Goal: Task Accomplishment & Management: Manage account settings

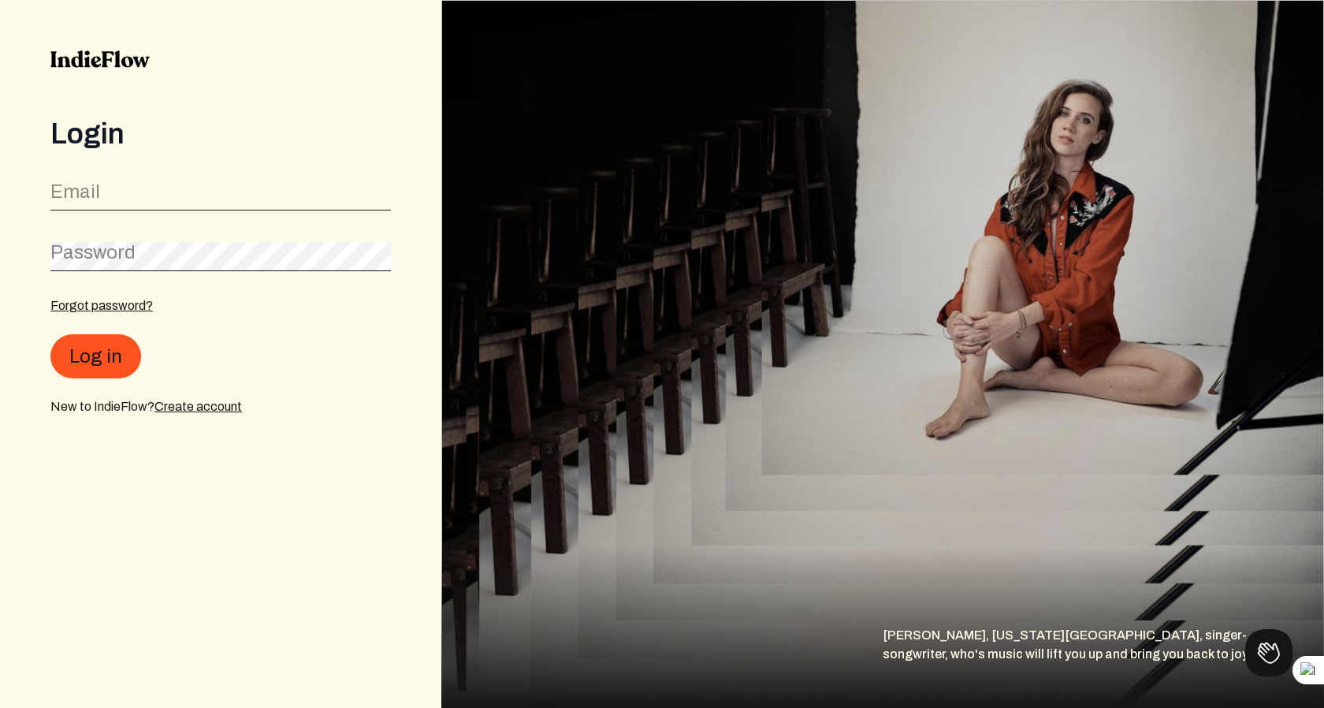
click at [98, 191] on label "Email" at bounding box center [75, 191] width 50 height 25
type input "[EMAIL_ADDRESS][DOMAIN_NAME]"
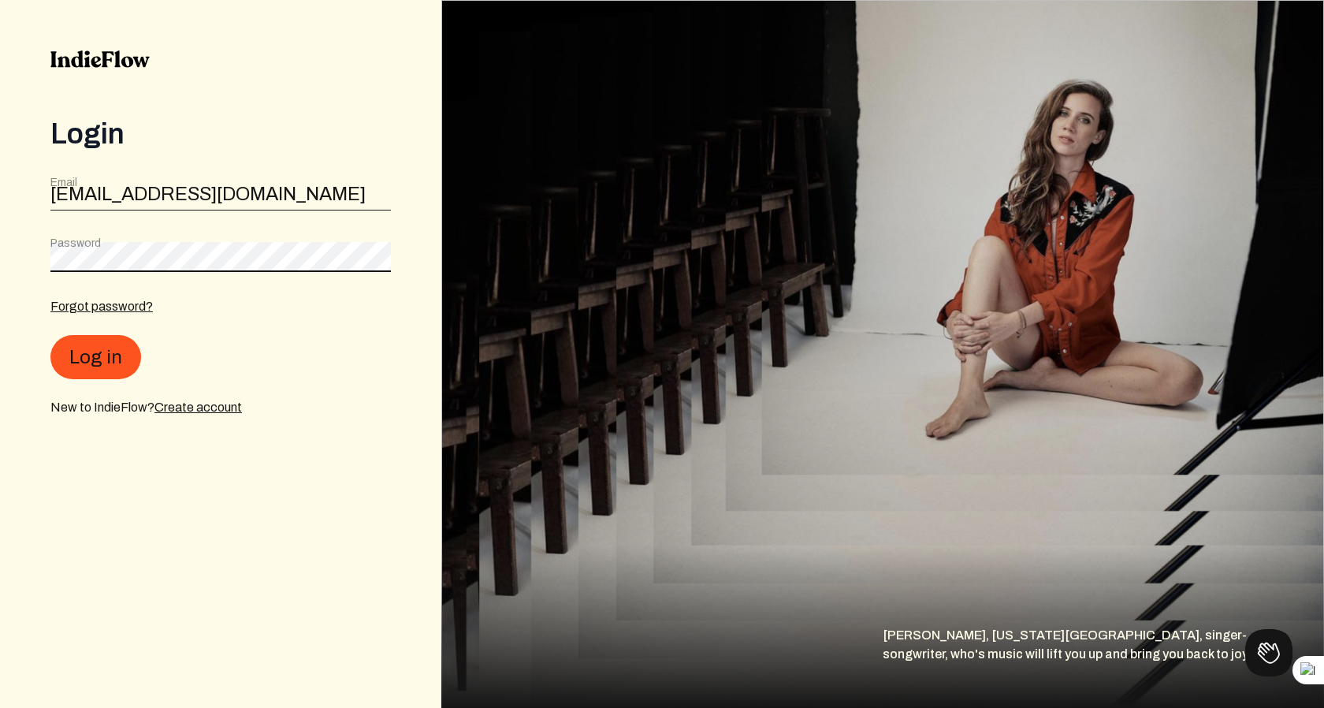
click at [50, 335] on button "Log in" at bounding box center [95, 357] width 91 height 44
click at [35, 251] on div "Login Email jessetheq@gmail.com Password Forgot password? Log in New to IndieFl…" at bounding box center [220, 354] width 441 height 708
click at [50, 335] on button "Log in" at bounding box center [95, 357] width 91 height 44
click at [128, 302] on link "Forgot password?" at bounding box center [101, 306] width 102 height 13
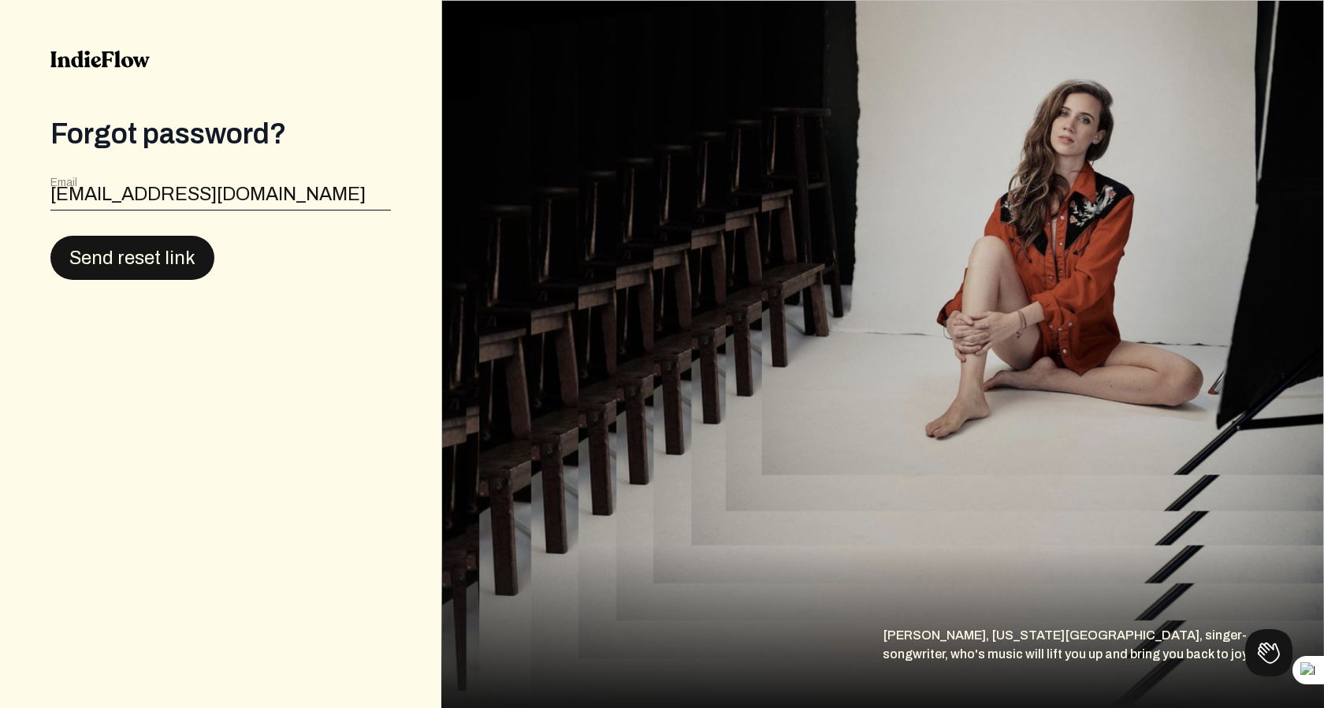
click at [157, 259] on button "Send reset link" at bounding box center [132, 258] width 164 height 44
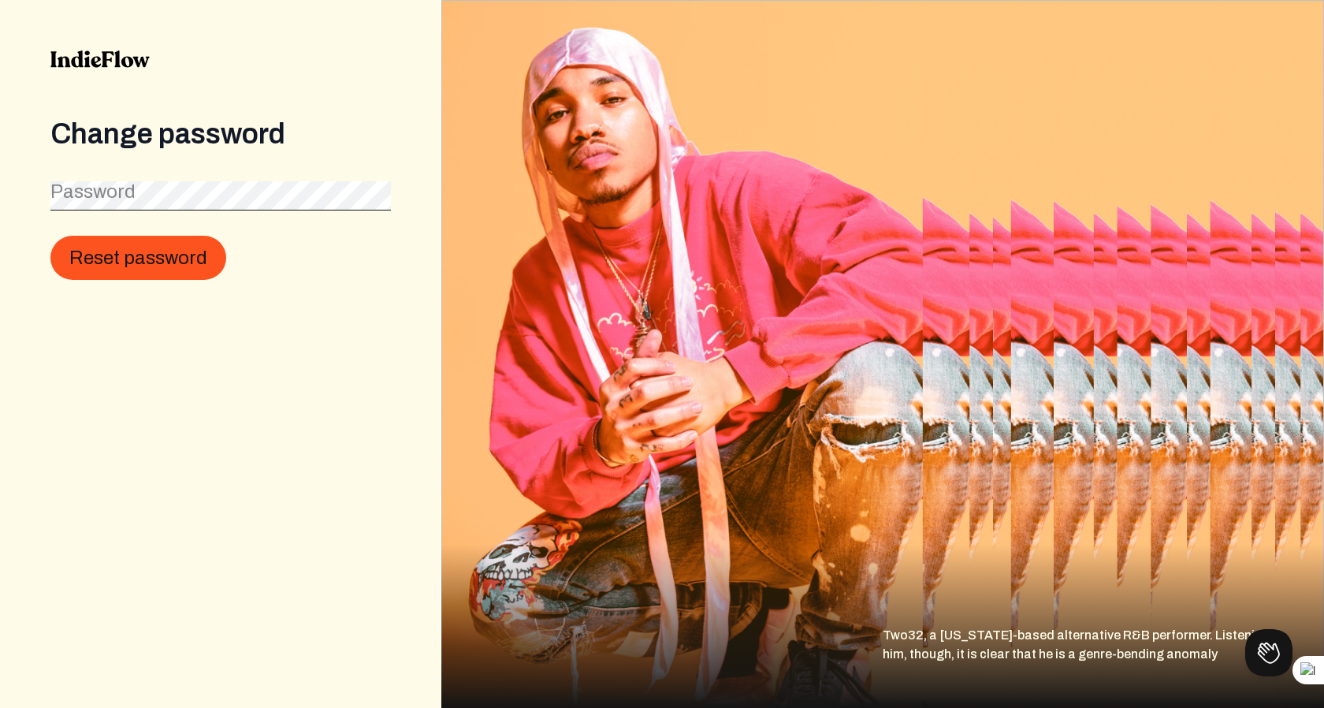
click at [124, 189] on label "Password" at bounding box center [92, 191] width 85 height 25
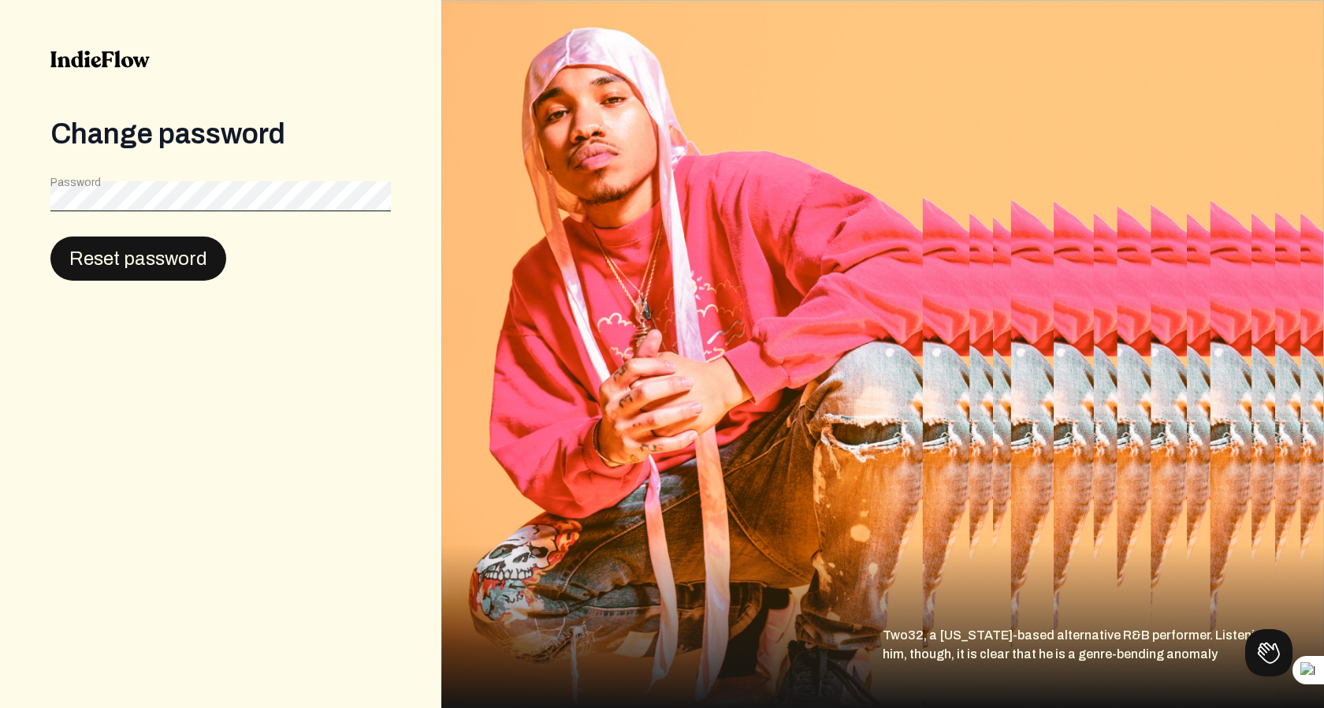
click at [126, 269] on button "Reset password" at bounding box center [138, 259] width 176 height 44
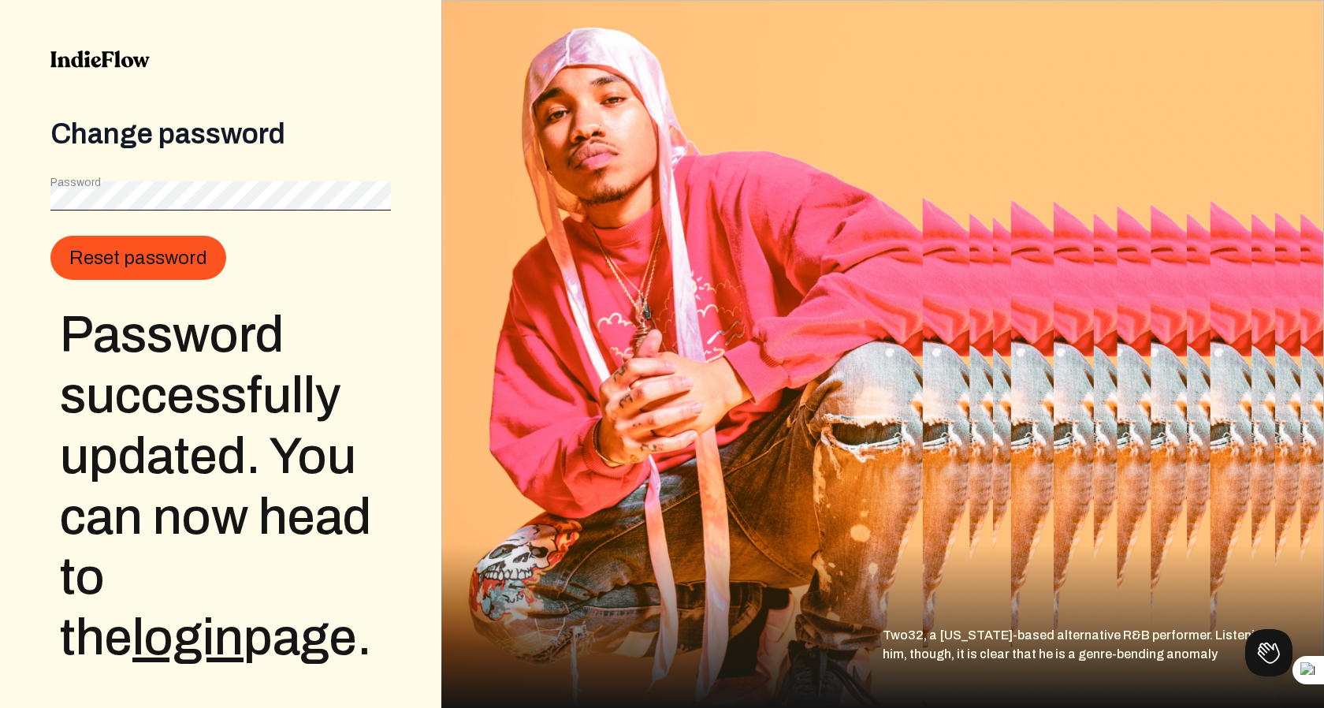
scroll to position [11, 0]
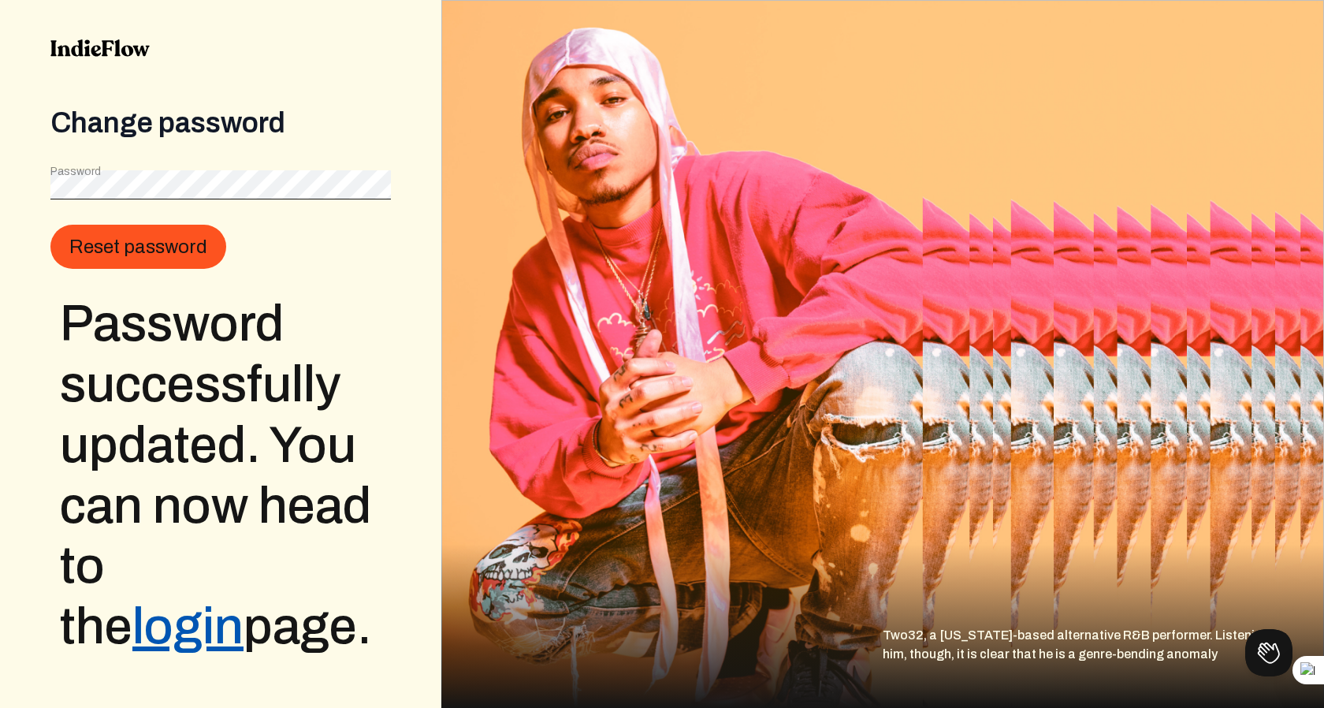
click at [241, 599] on link "login" at bounding box center [187, 626] width 111 height 54
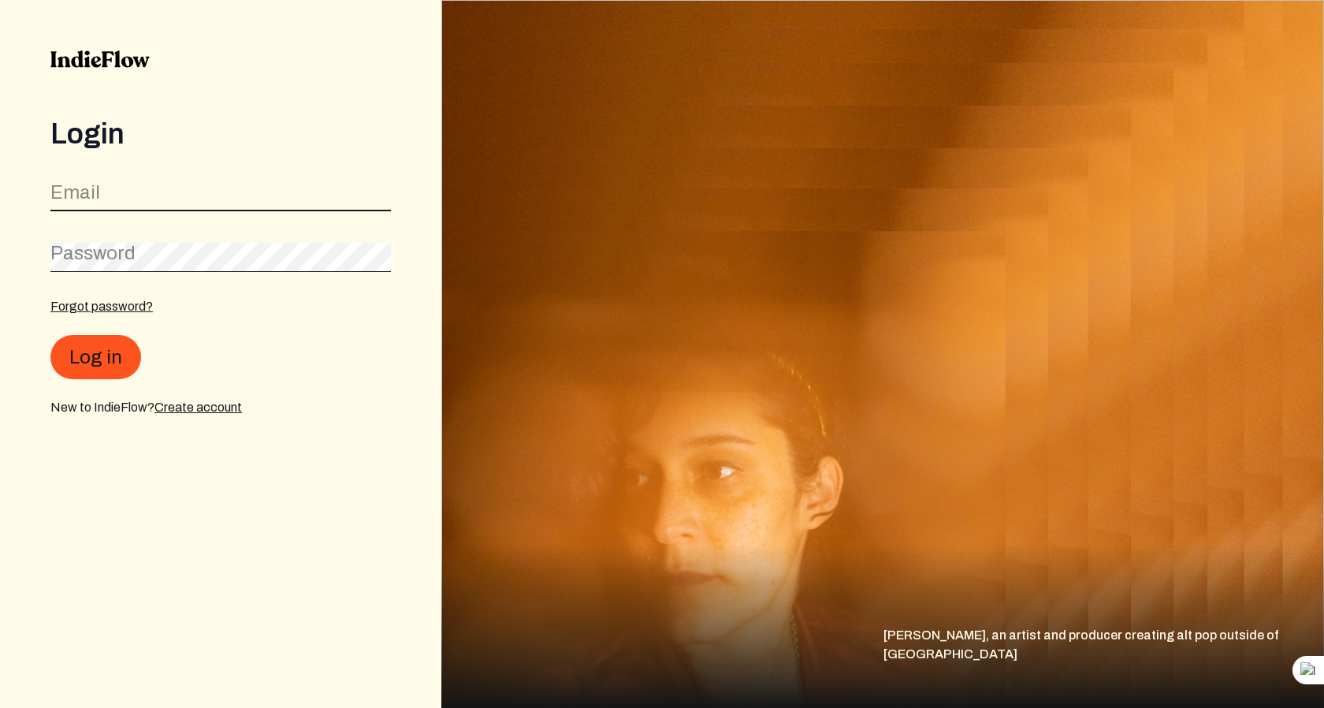
click at [152, 202] on input "email" at bounding box center [220, 196] width 341 height 30
type input "[EMAIL_ADDRESS][DOMAIN_NAME]"
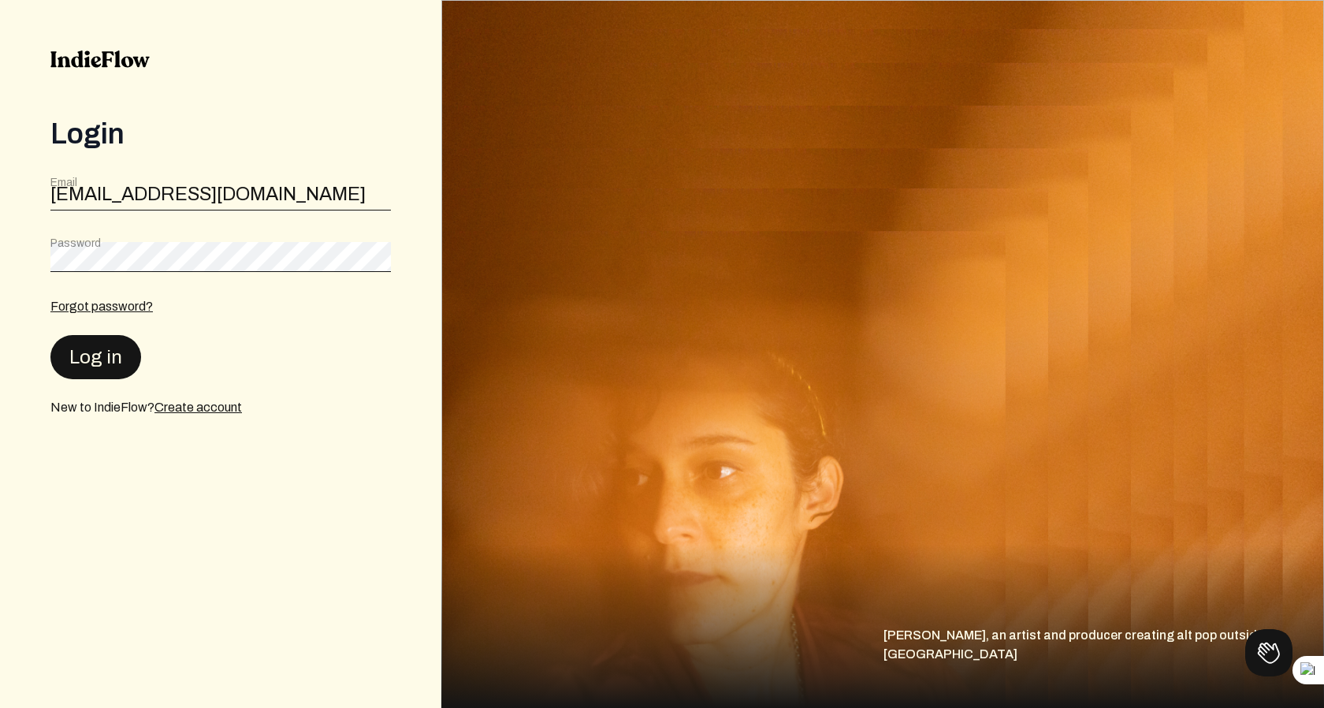
click at [86, 352] on button "Log in" at bounding box center [95, 357] width 91 height 44
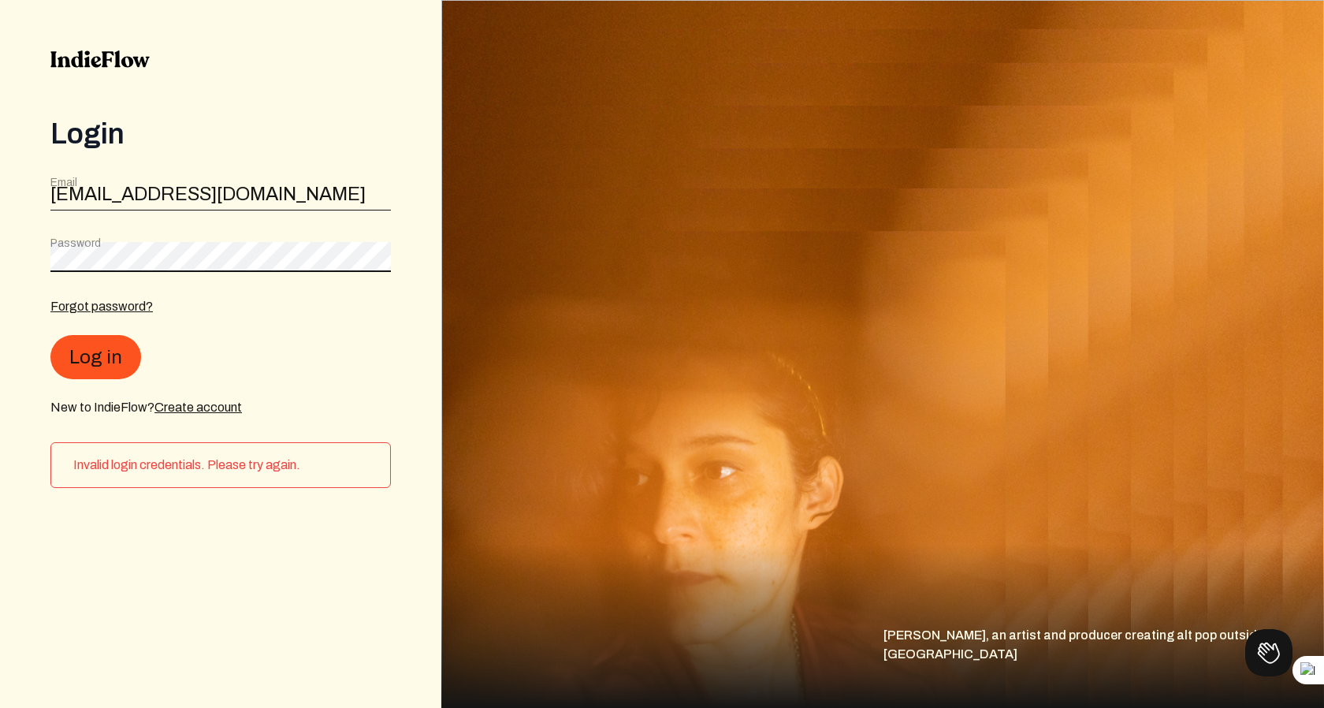
click at [50, 335] on button "Log in" at bounding box center [95, 357] width 91 height 44
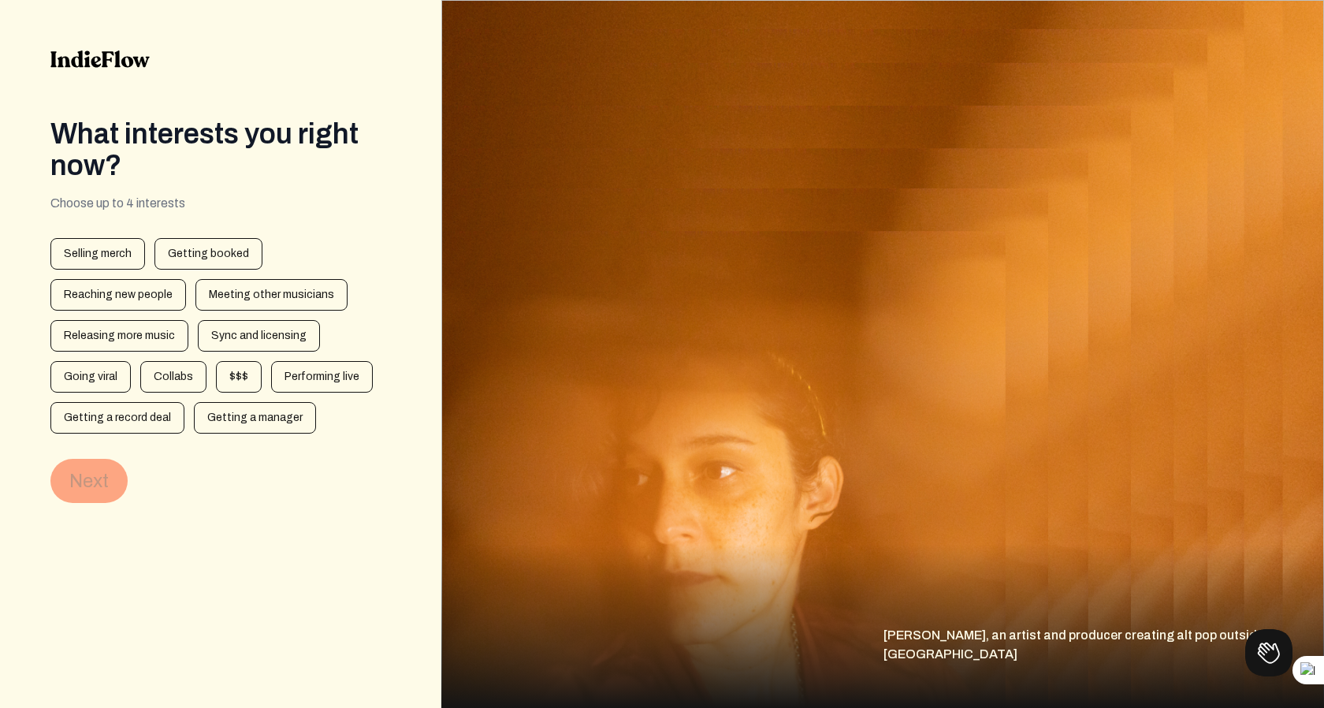
click at [115, 58] on img at bounding box center [99, 58] width 99 height 17
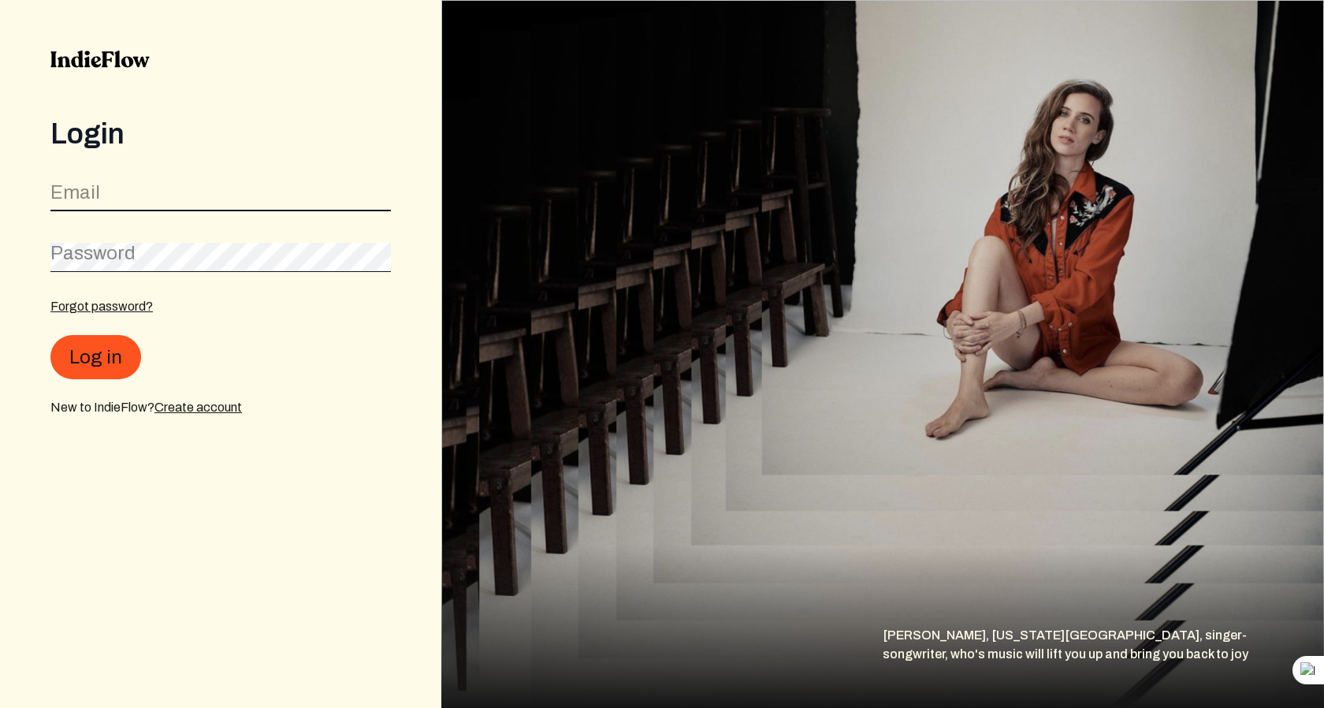
click at [205, 202] on input "email" at bounding box center [220, 196] width 341 height 30
click at [120, 200] on input "email" at bounding box center [220, 196] width 341 height 30
type input "jessetheq@gmail.com"
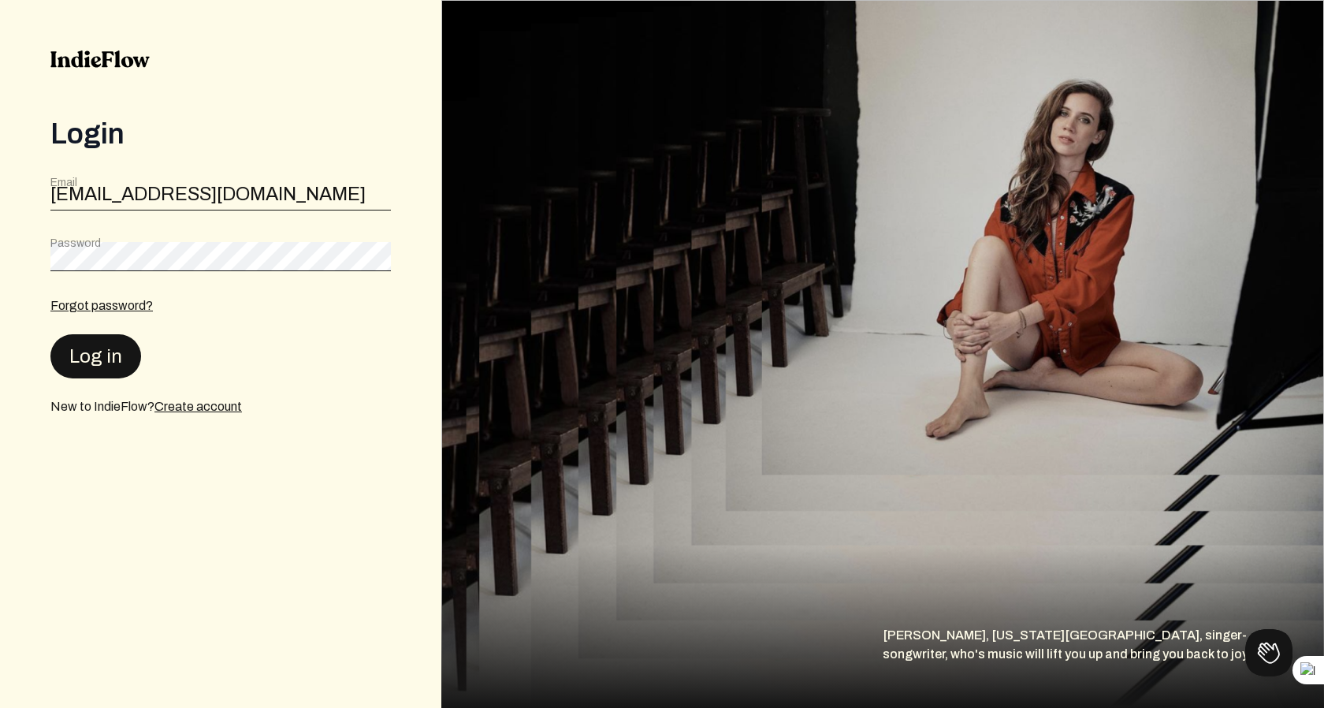
click at [95, 364] on button "Log in" at bounding box center [95, 356] width 91 height 44
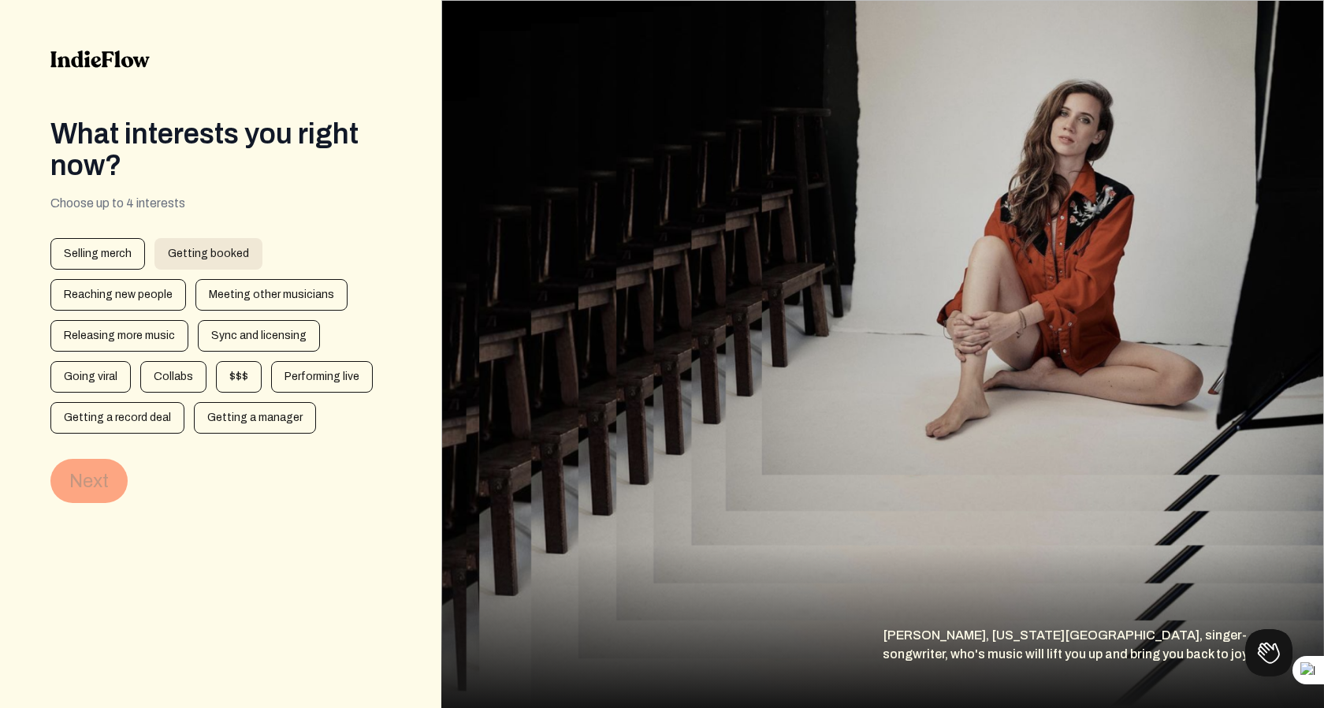
click at [222, 248] on div "Getting booked" at bounding box center [209, 254] width 108 height 32
click at [233, 373] on div "$$$" at bounding box center [239, 377] width 46 height 32
click at [347, 374] on div "Performing live" at bounding box center [322, 377] width 102 height 32
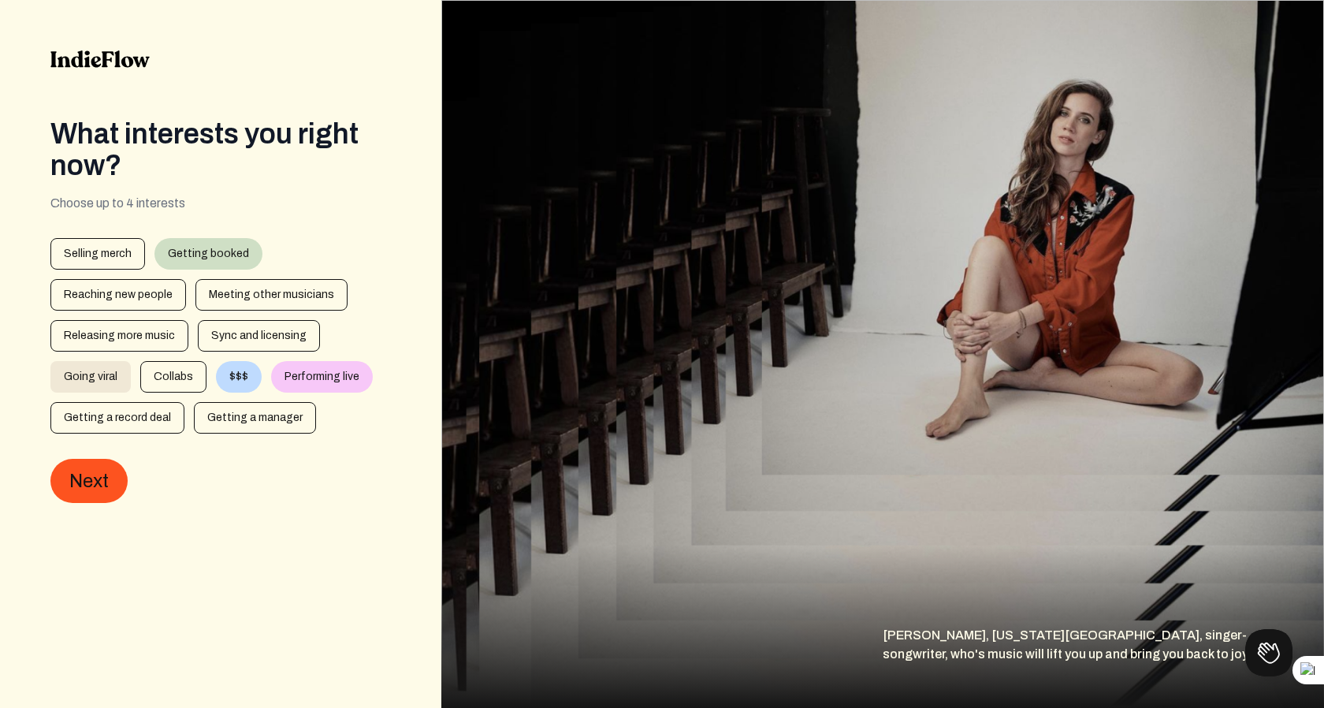
click at [79, 387] on div "Going viral" at bounding box center [90, 377] width 80 height 32
click at [84, 486] on button "Next" at bounding box center [88, 481] width 77 height 44
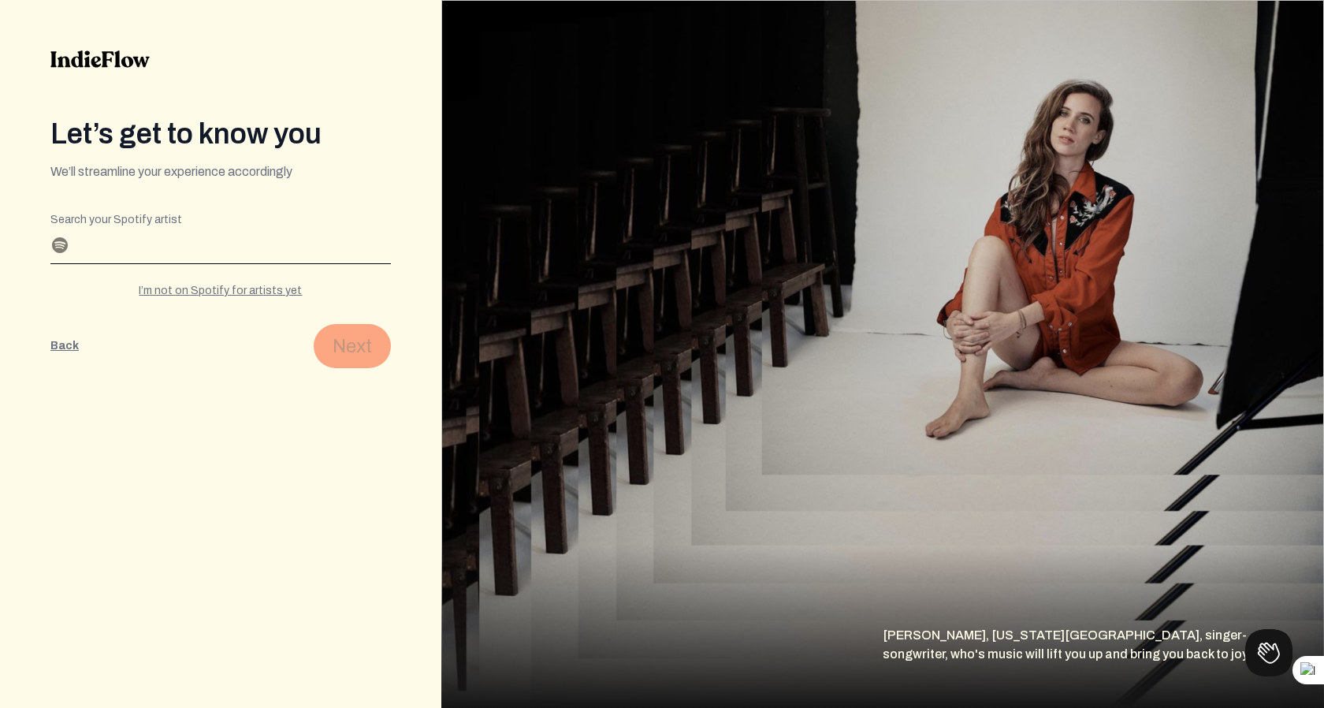
click at [142, 240] on input "Search your Spotify artist" at bounding box center [220, 250] width 341 height 25
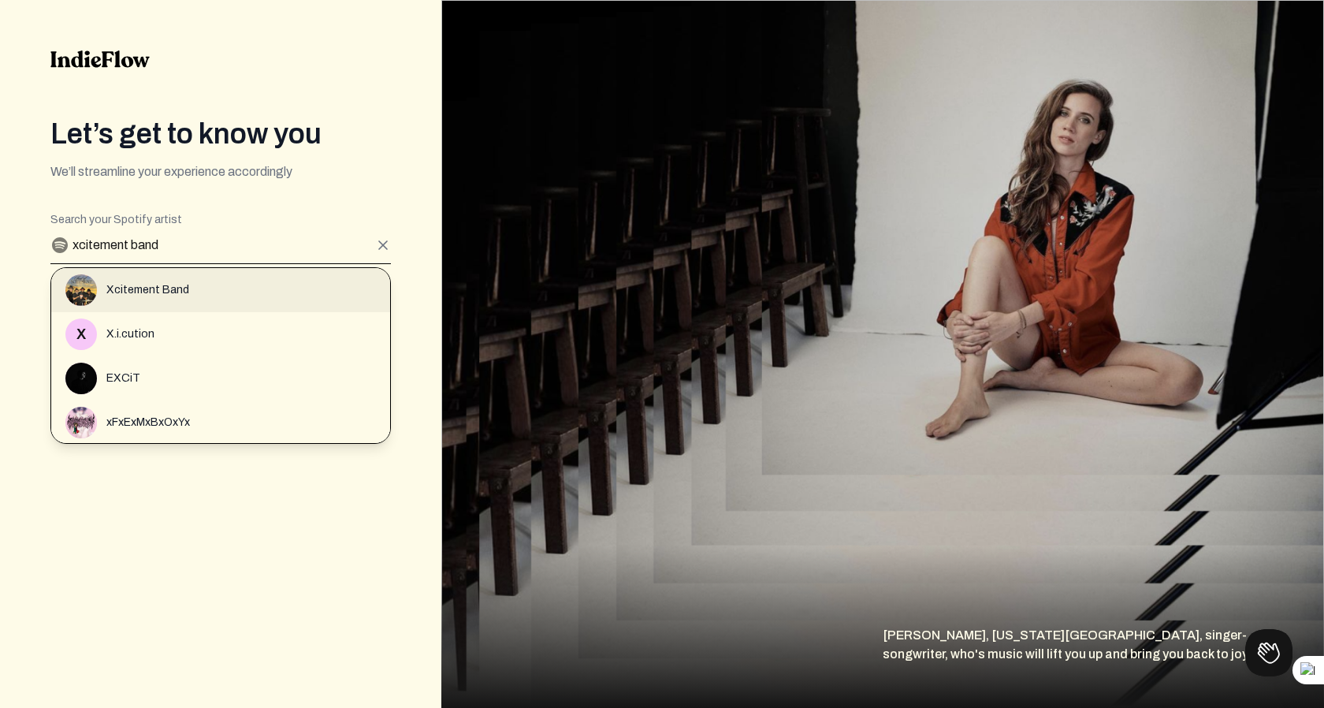
type input "xcitement band"
click at [180, 289] on span "Xcitement Band" at bounding box center [147, 290] width 83 height 16
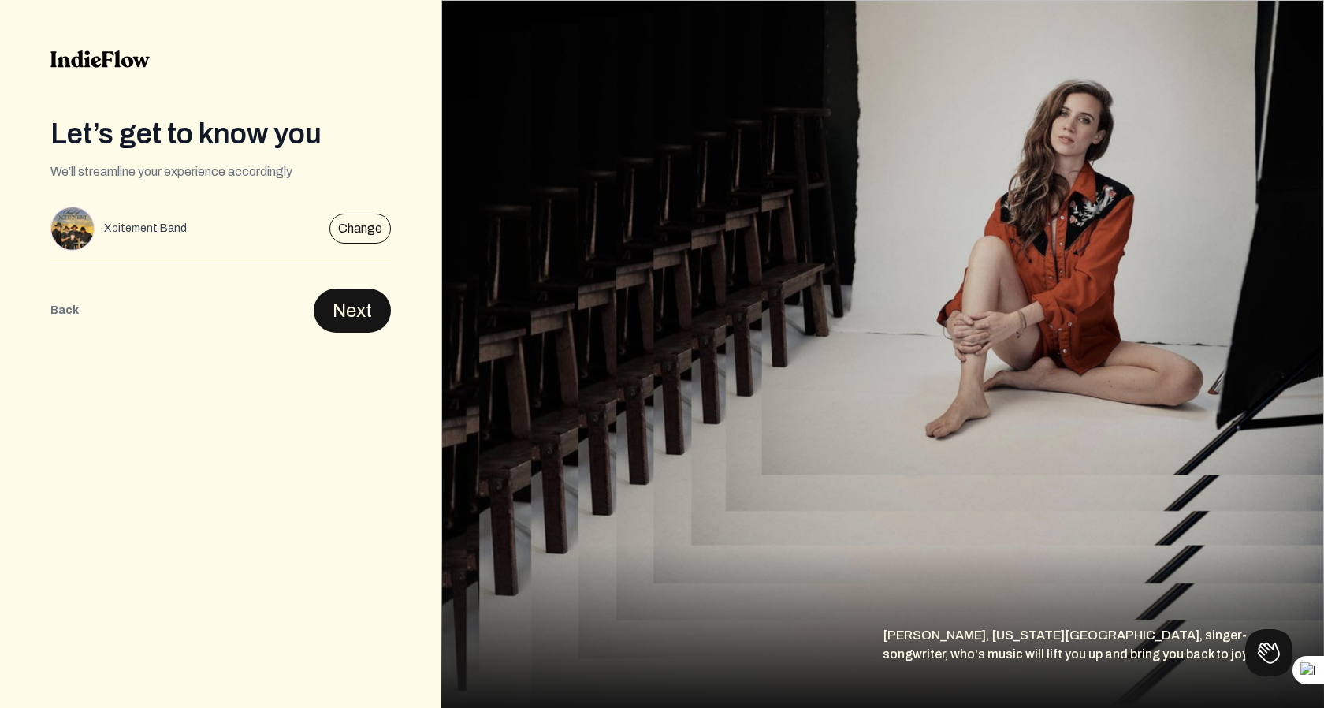
click at [345, 304] on button "Next" at bounding box center [352, 311] width 77 height 44
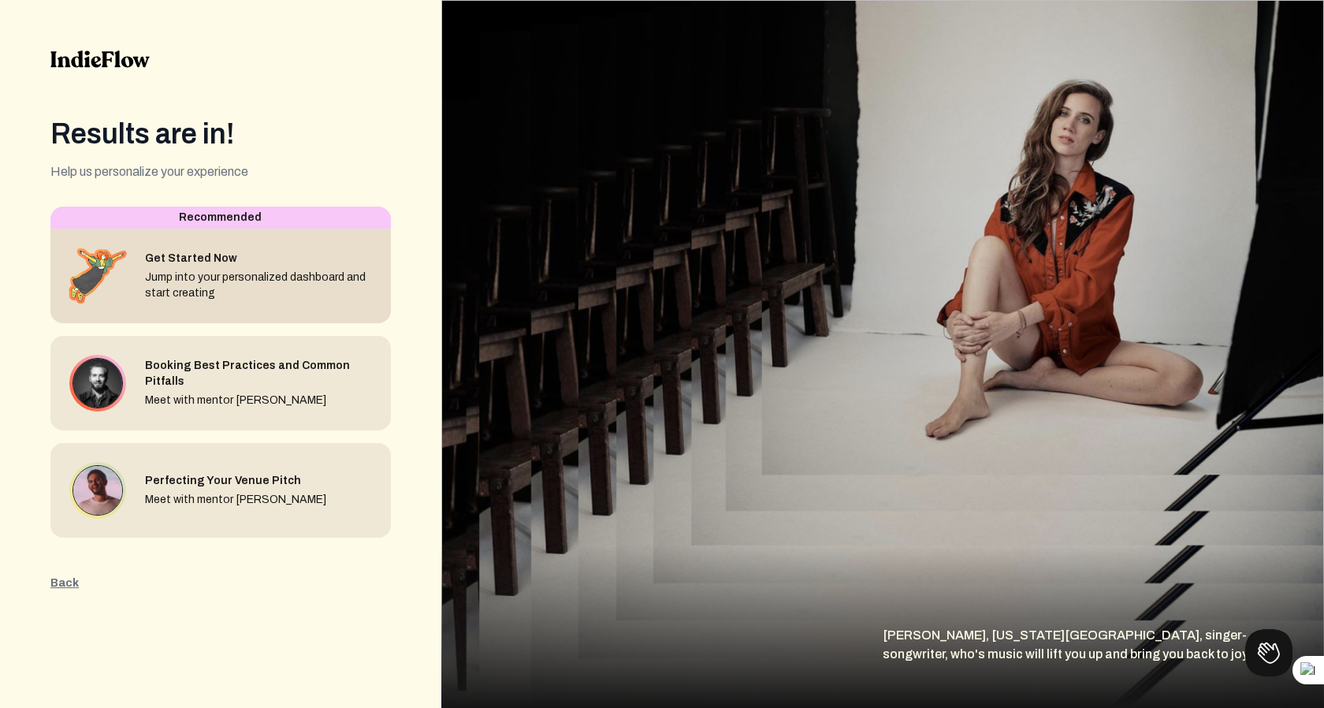
click at [222, 266] on div "Get Started Now Jump into your personalized dashboard and start creating" at bounding box center [261, 276] width 233 height 50
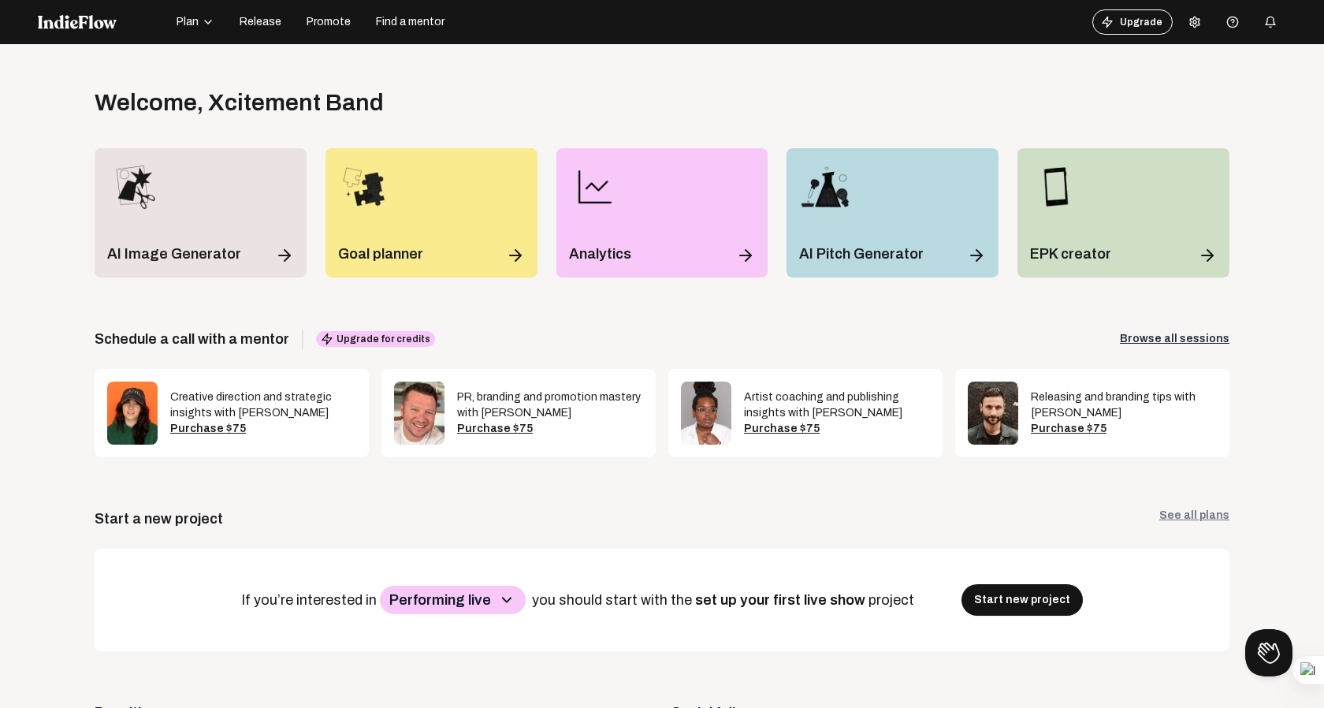
click at [1192, 14] on button at bounding box center [1195, 22] width 32 height 32
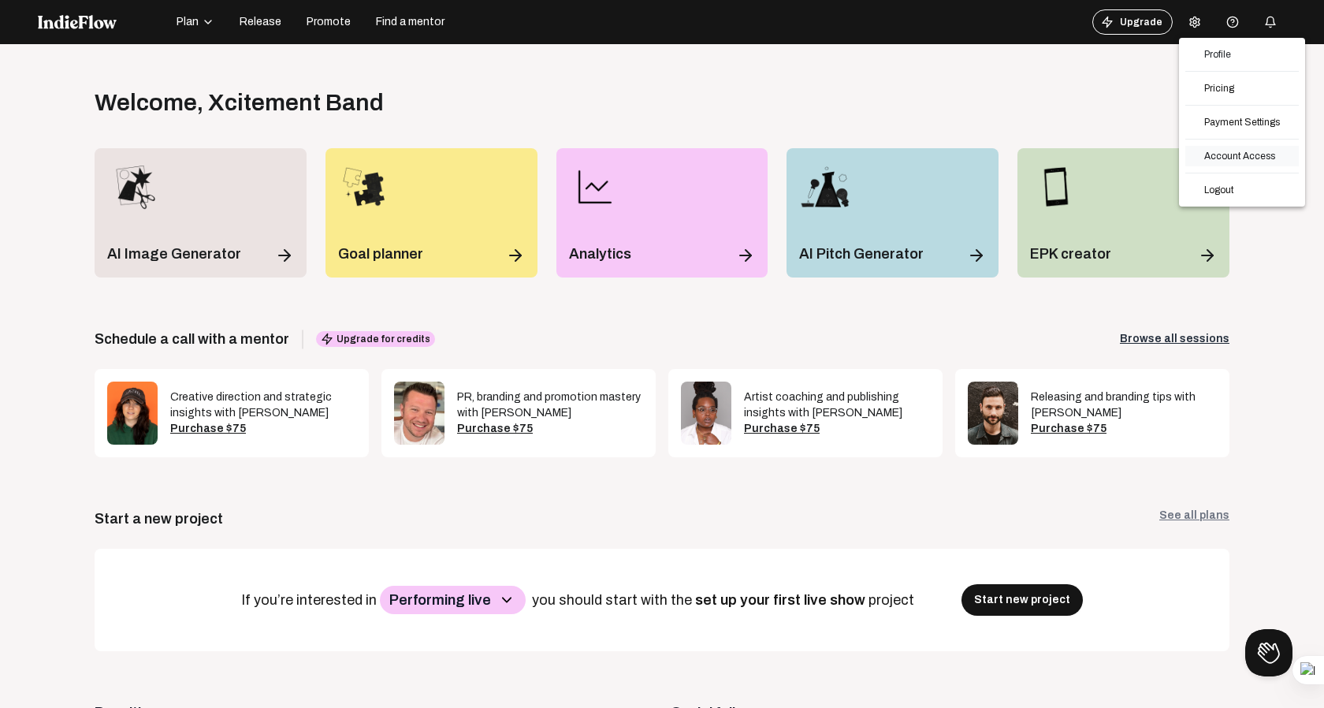
click at [1227, 151] on link "Account Access" at bounding box center [1243, 156] width 114 height 20
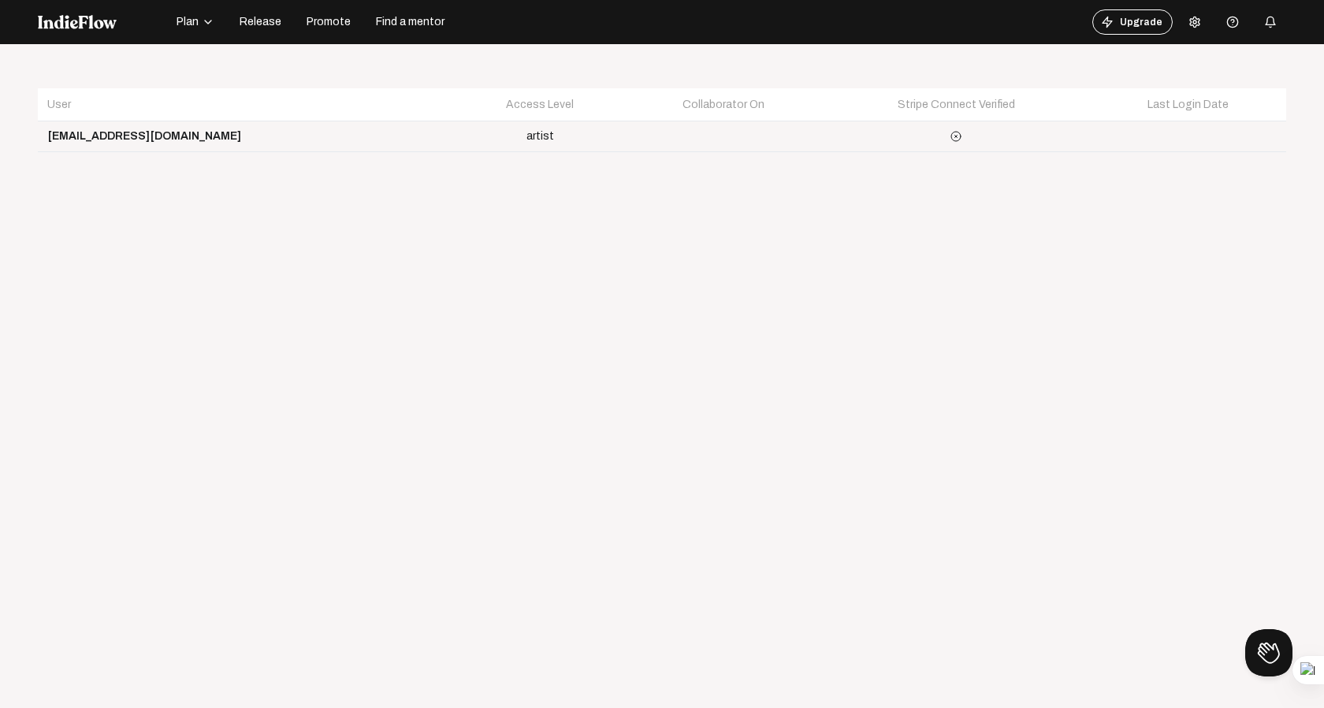
click at [124, 137] on td "jessetheq@gmail.com" at bounding box center [246, 136] width 417 height 31
click at [992, 150] on td at bounding box center [956, 136] width 267 height 31
click at [823, 111] on th "Stripe Connect Verified" at bounding box center [956, 104] width 267 height 33
click at [1193, 20] on icon at bounding box center [1195, 22] width 13 height 13
click at [1217, 51] on link "Profile" at bounding box center [1243, 54] width 114 height 20
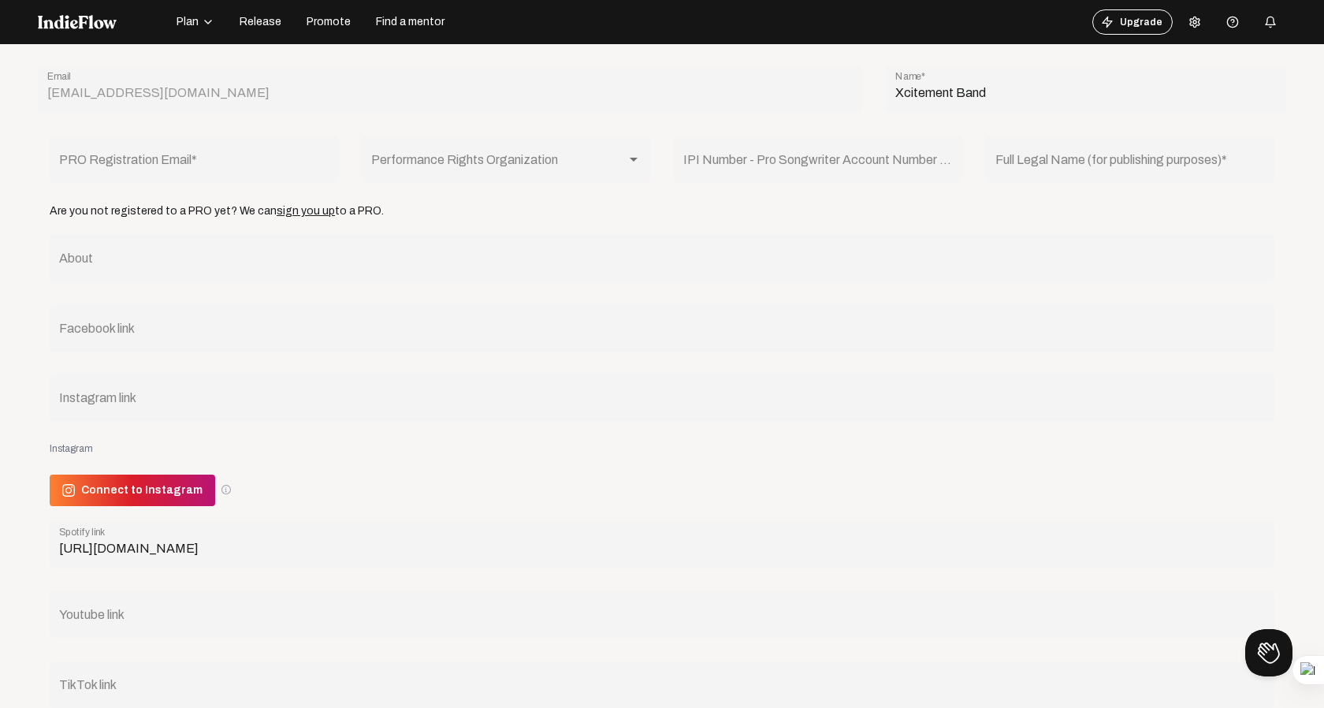
click at [1196, 17] on icon at bounding box center [1194, 22] width 9 height 10
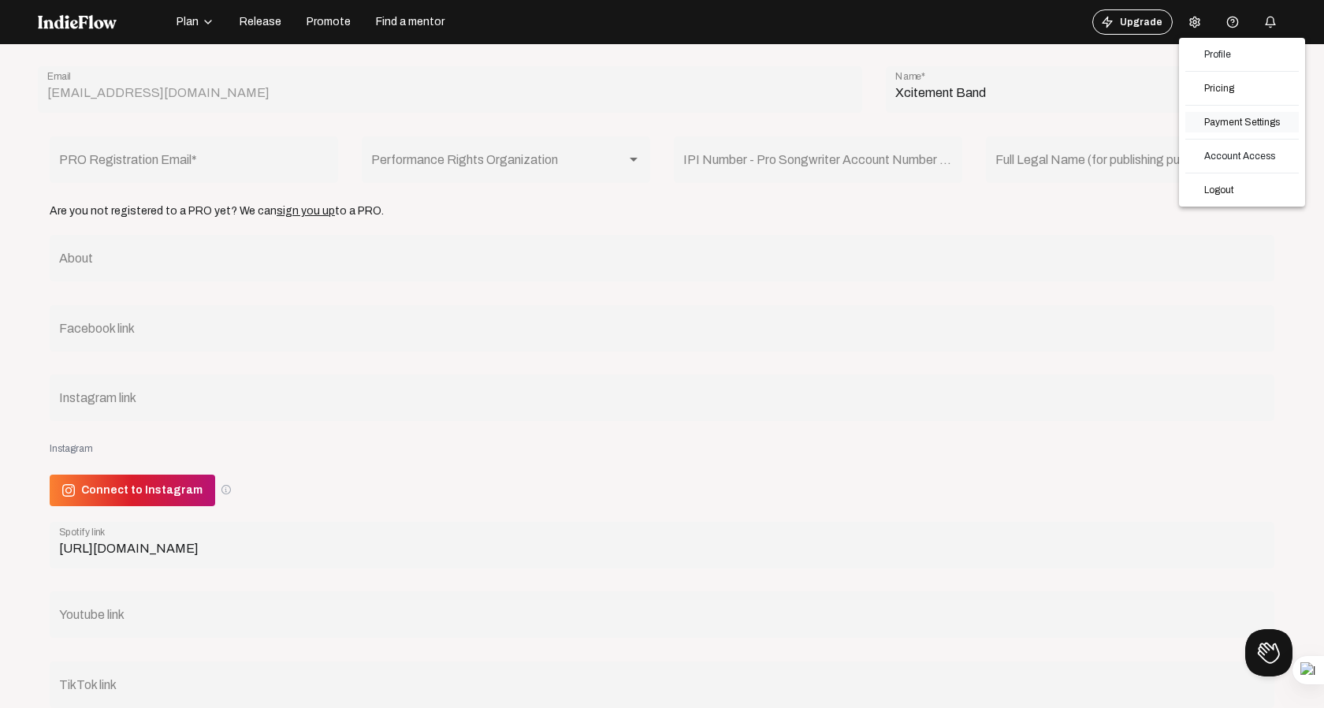
click at [1226, 121] on link "Payment Settings" at bounding box center [1243, 122] width 114 height 20
